Goal: Task Accomplishment & Management: Manage account settings

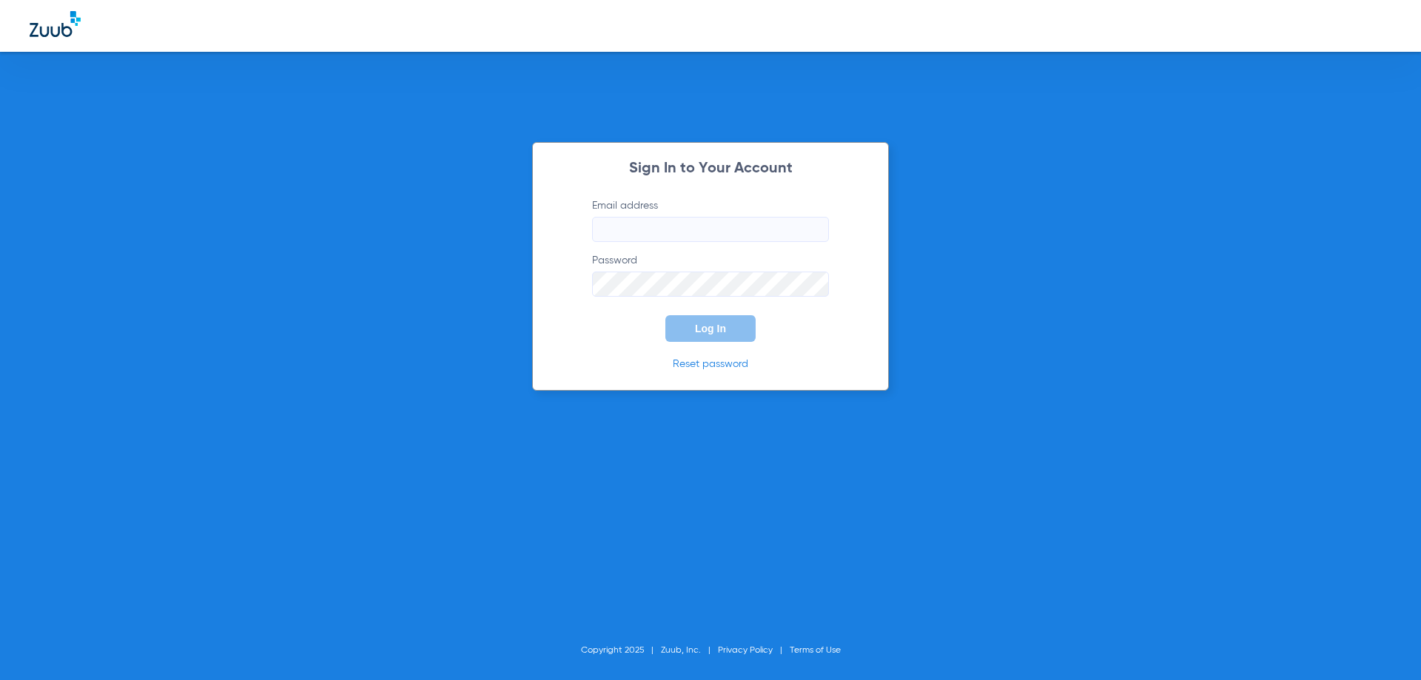
click at [670, 223] on input "Email address" at bounding box center [710, 229] width 237 height 25
type input "[PERSON_NAME][EMAIL_ADDRESS][DOMAIN_NAME]"
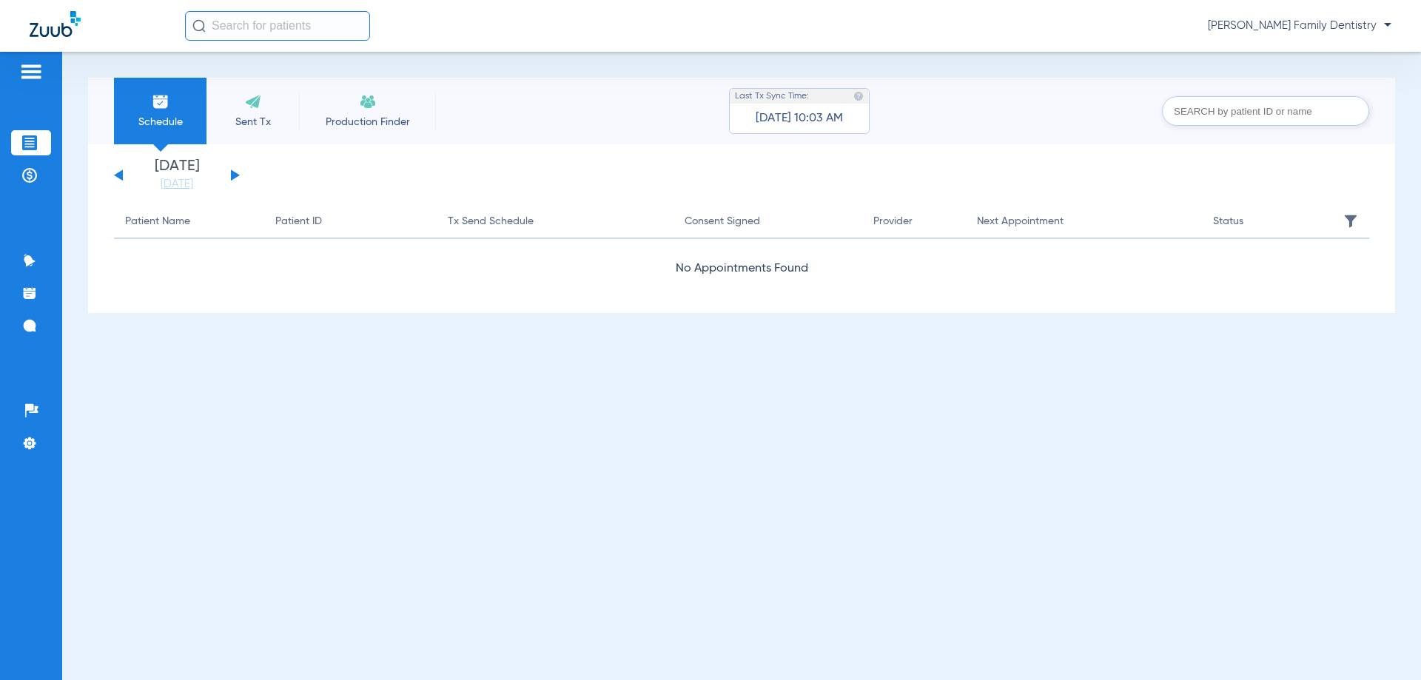
click at [1241, 21] on span "[PERSON_NAME] Family Dentistry" at bounding box center [1298, 25] width 183 height 15
click at [1324, 21] on div at bounding box center [710, 340] width 1421 height 680
click at [1387, 24] on span "[PERSON_NAME] Family Dentistry" at bounding box center [1298, 25] width 183 height 15
click at [1387, 25] on div at bounding box center [710, 340] width 1421 height 680
click at [30, 63] on img at bounding box center [31, 72] width 24 height 18
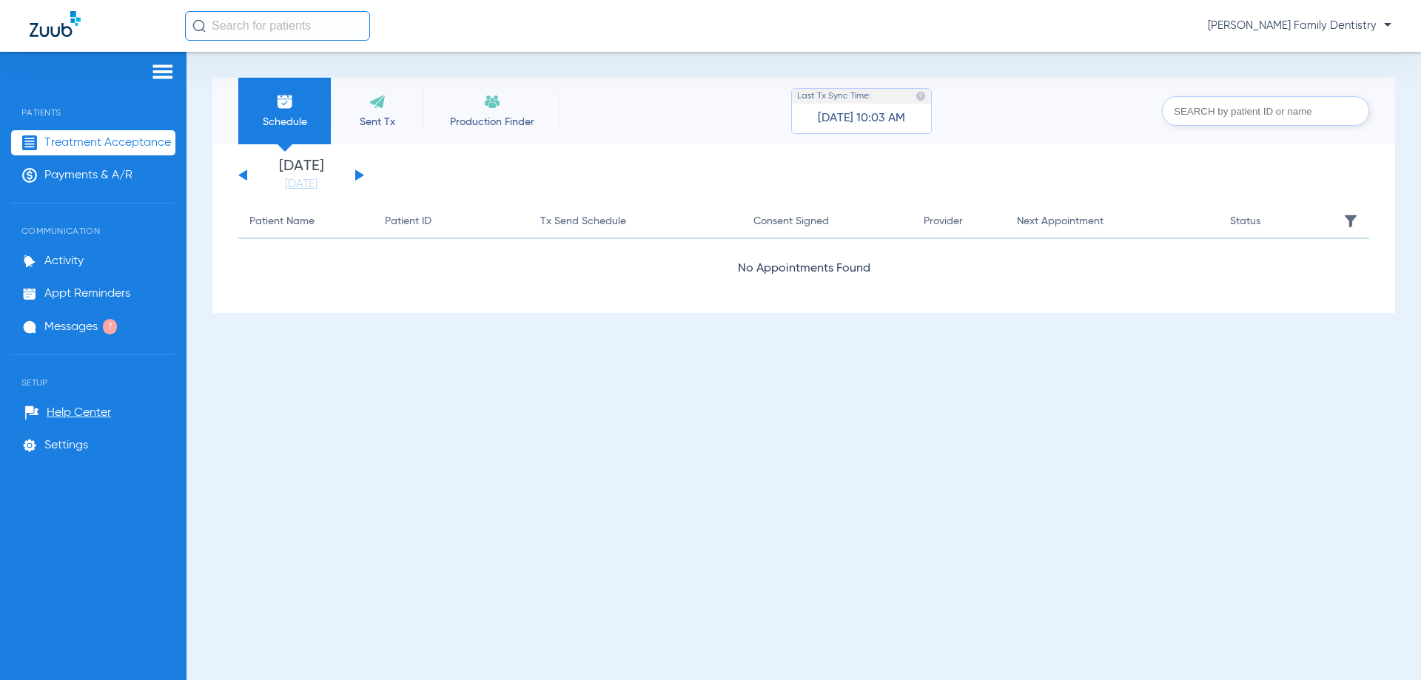
click at [1216, 26] on span "[PERSON_NAME] Family Dentistry" at bounding box center [1298, 25] width 183 height 15
click at [1216, 26] on div at bounding box center [710, 340] width 1421 height 680
click at [1216, 26] on span "[PERSON_NAME] Family Dentistry" at bounding box center [1298, 25] width 183 height 15
